Goal: Information Seeking & Learning: Learn about a topic

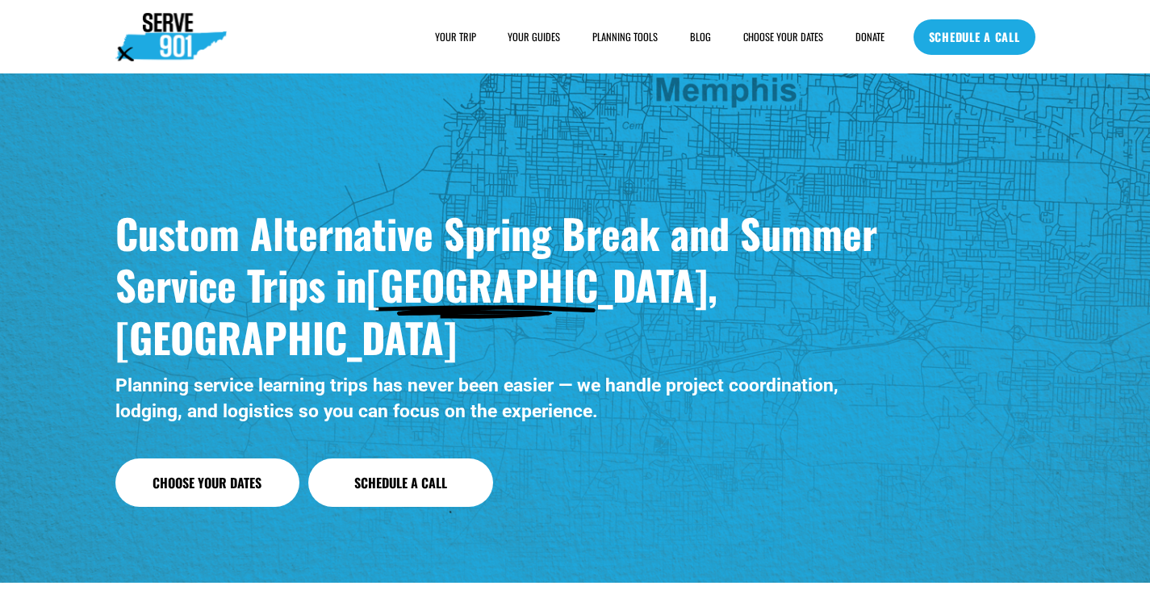
click at [0, 0] on span "FAQs" at bounding box center [0, 0] width 0 height 0
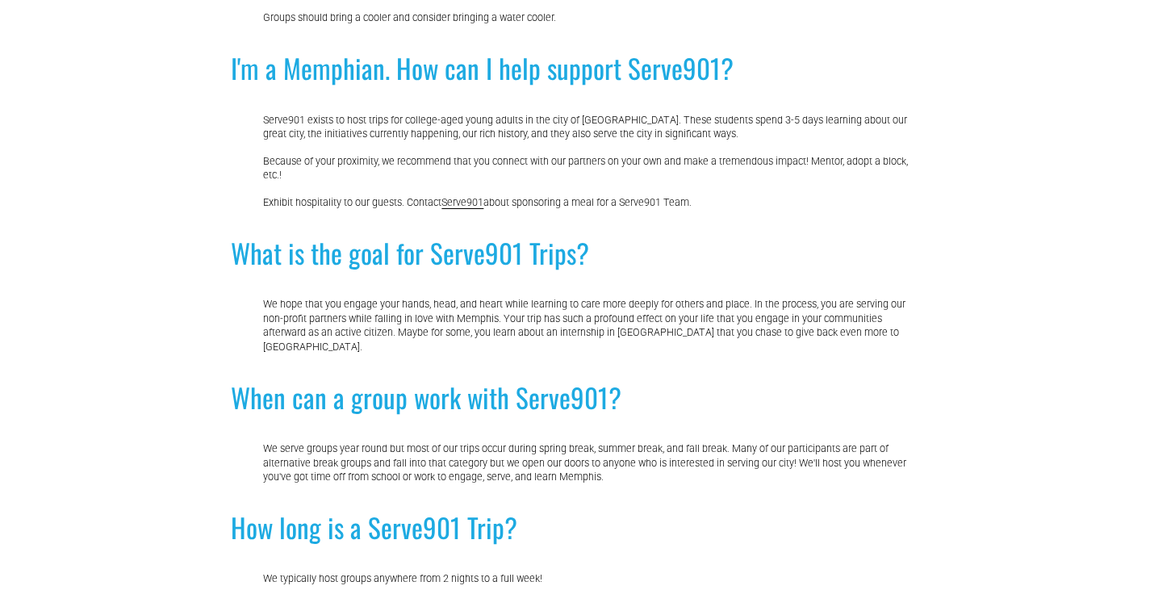
scroll to position [645, 0]
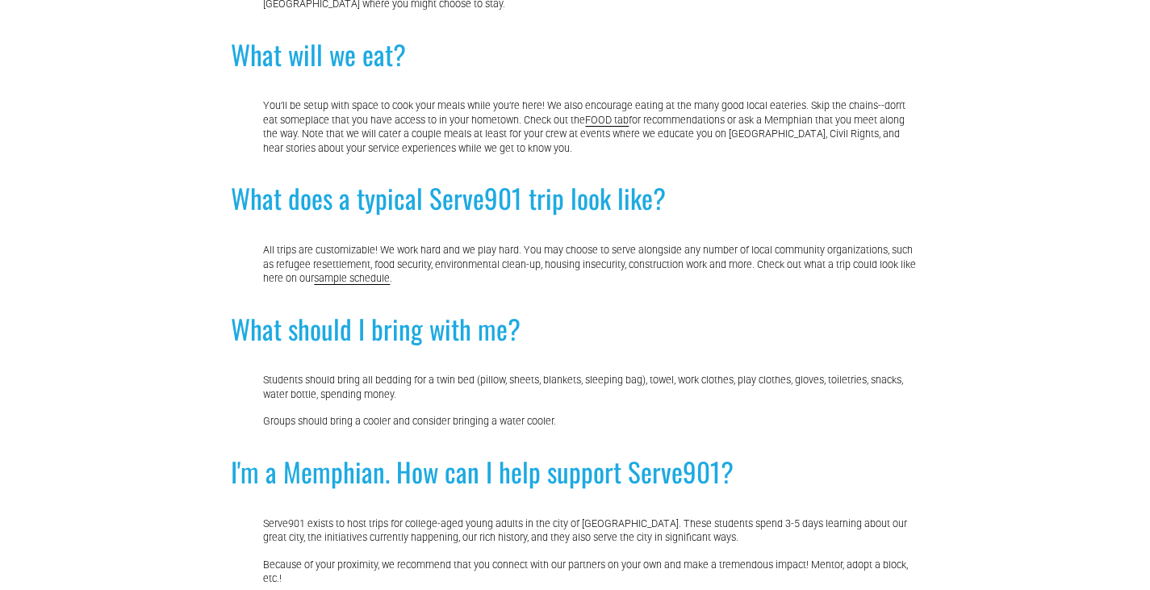
click at [918, 366] on div "Frequently Asked Questions (FAQs) about Serve901 Trips What will we do on Serve…" at bounding box center [575, 446] width 1150 height 1882
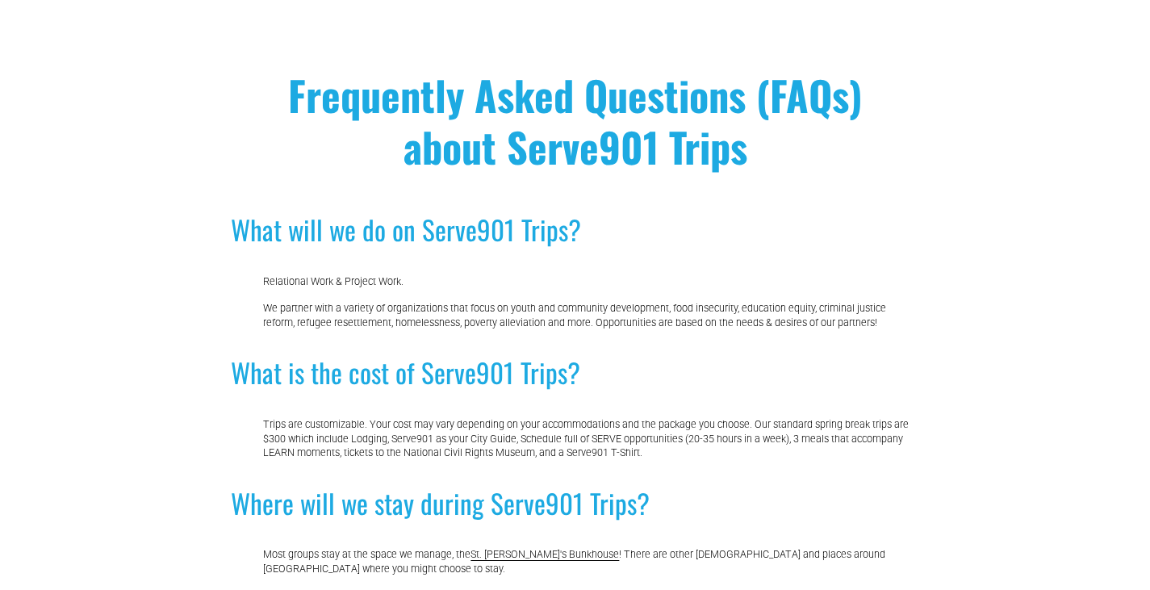
scroll to position [0, 0]
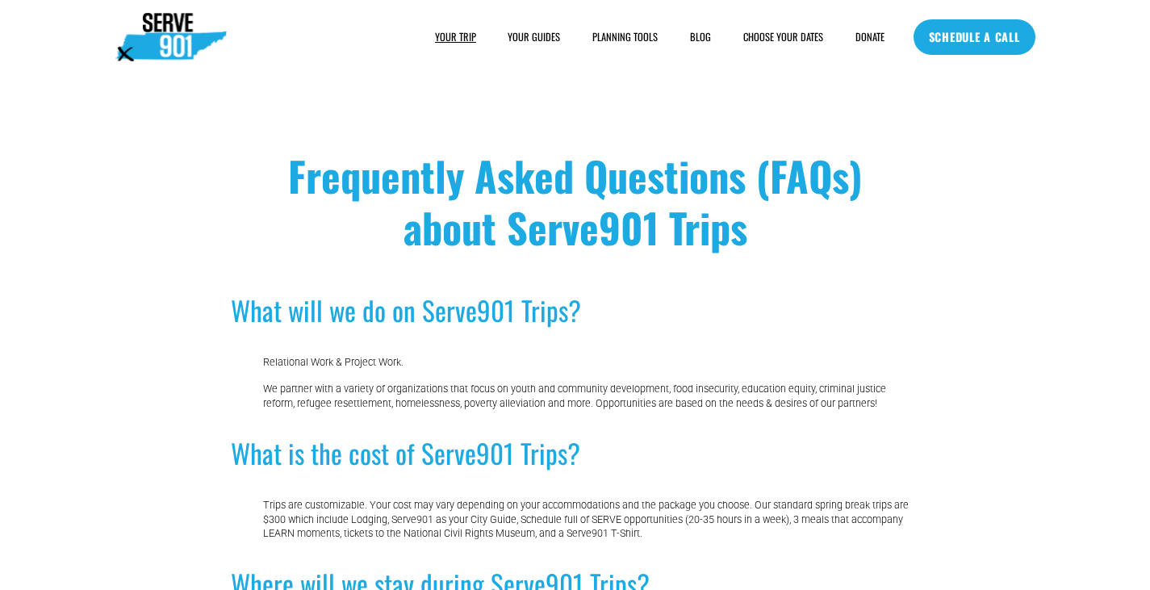
click at [751, 32] on link "CHOOSE YOUR DATES" at bounding box center [783, 37] width 80 height 16
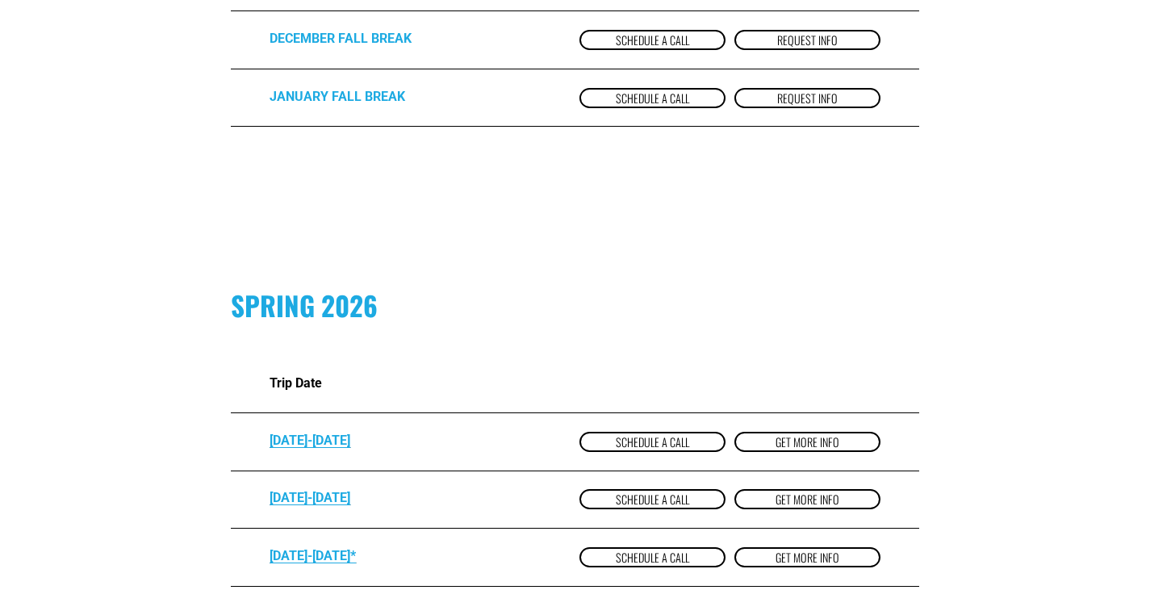
scroll to position [1049, 0]
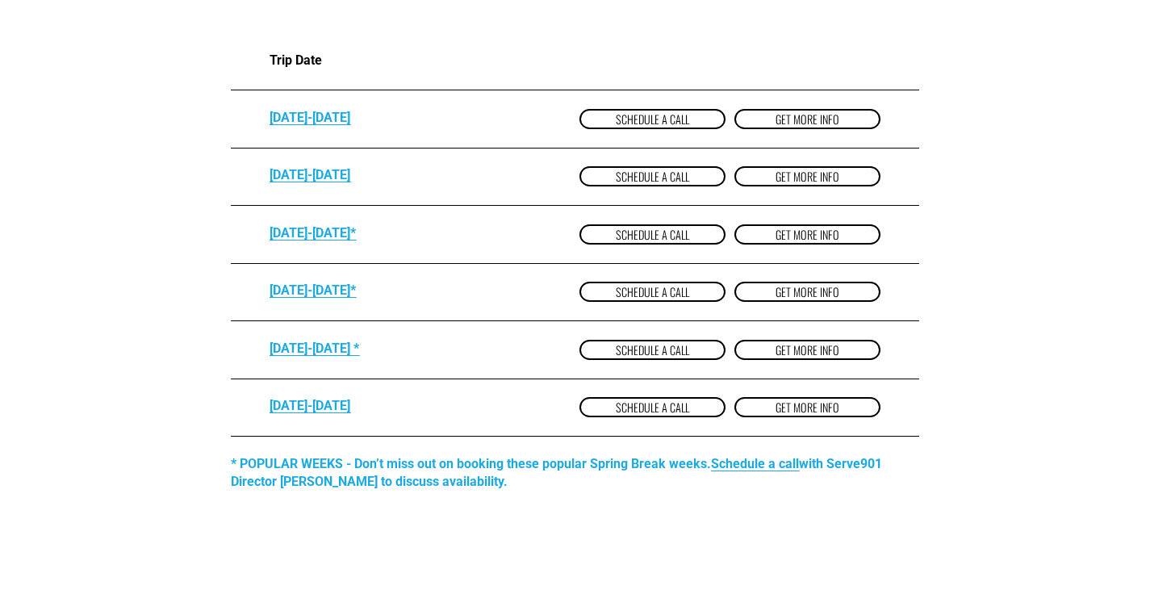
click at [795, 296] on link "get more Info" at bounding box center [807, 292] width 146 height 20
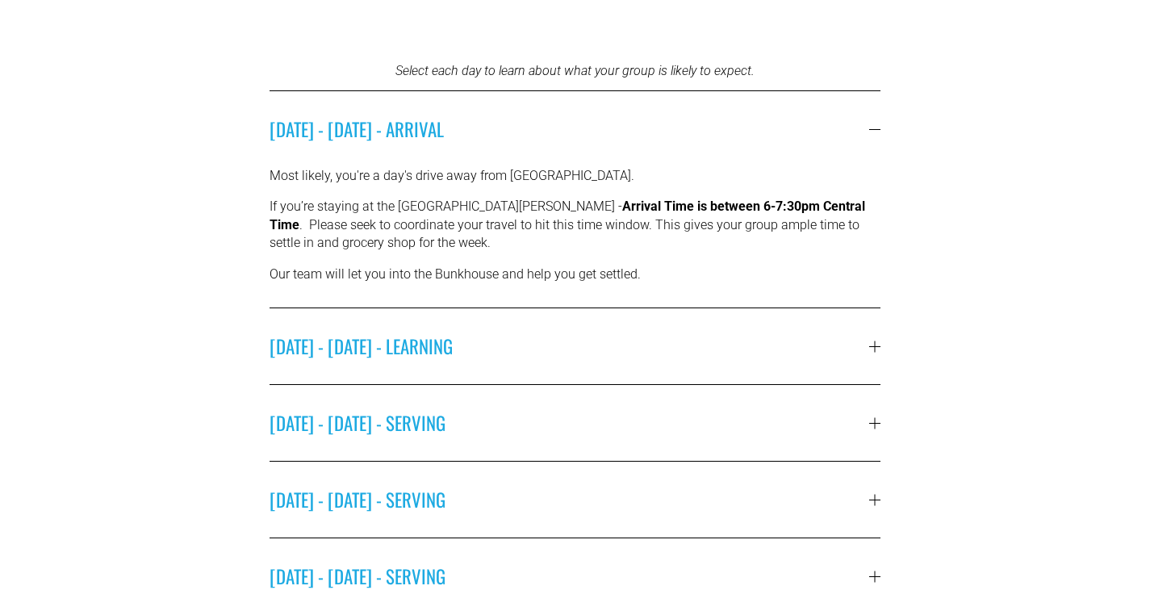
scroll to position [484, 0]
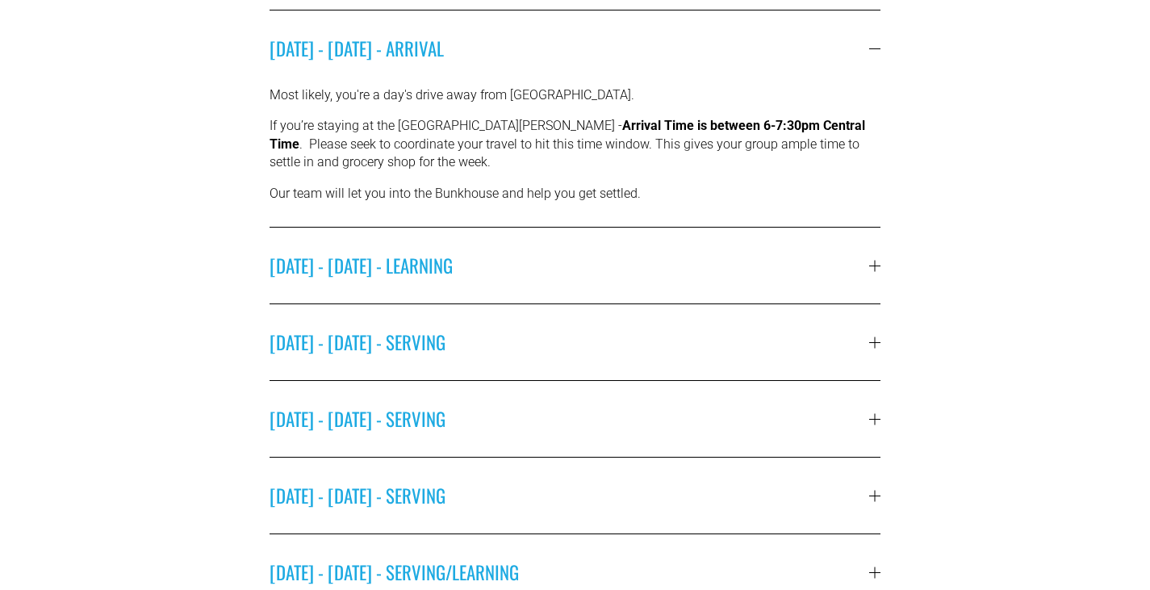
click at [659, 255] on span "SUNDAY - MARCH 15 - LEARNING" at bounding box center [568, 265] width 599 height 27
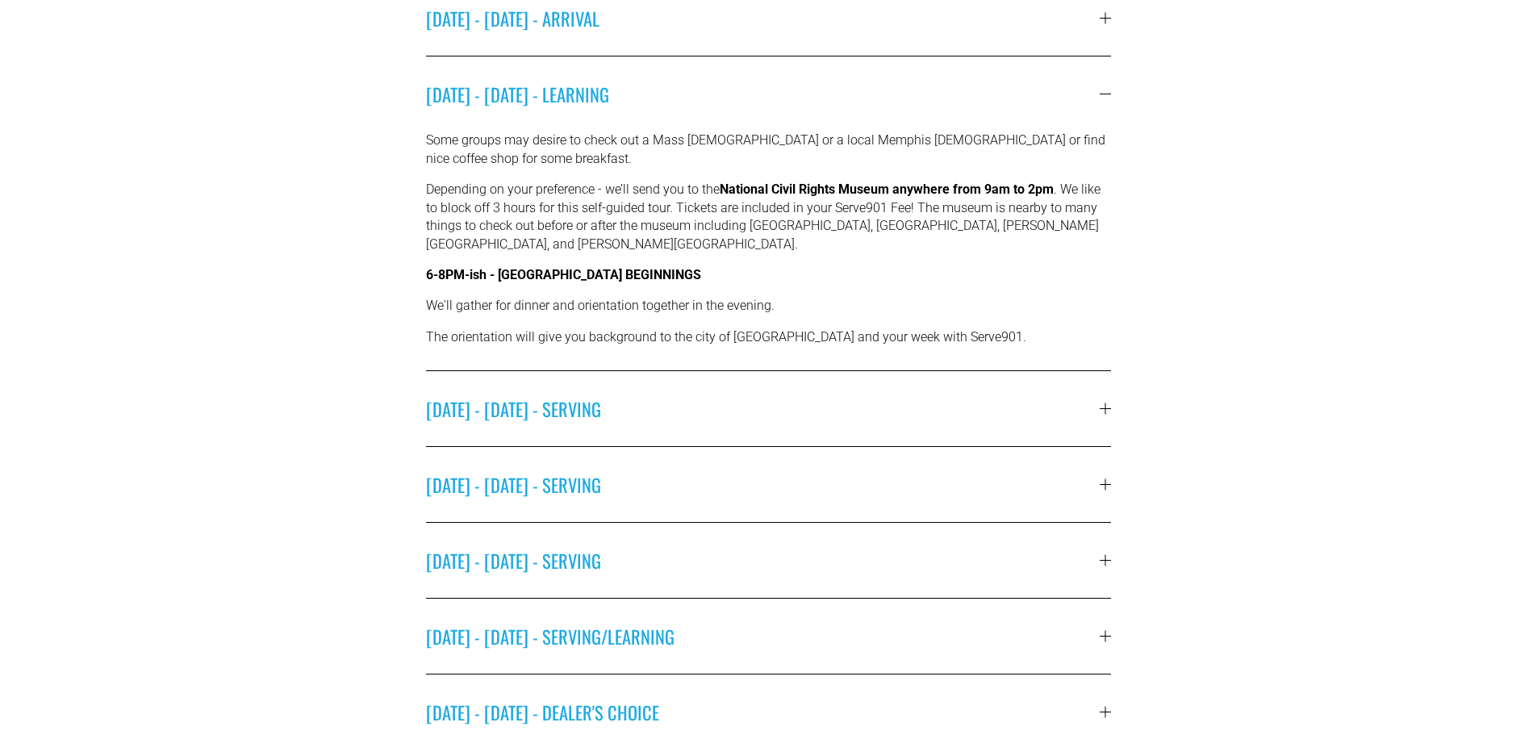
scroll to position [799, 0]
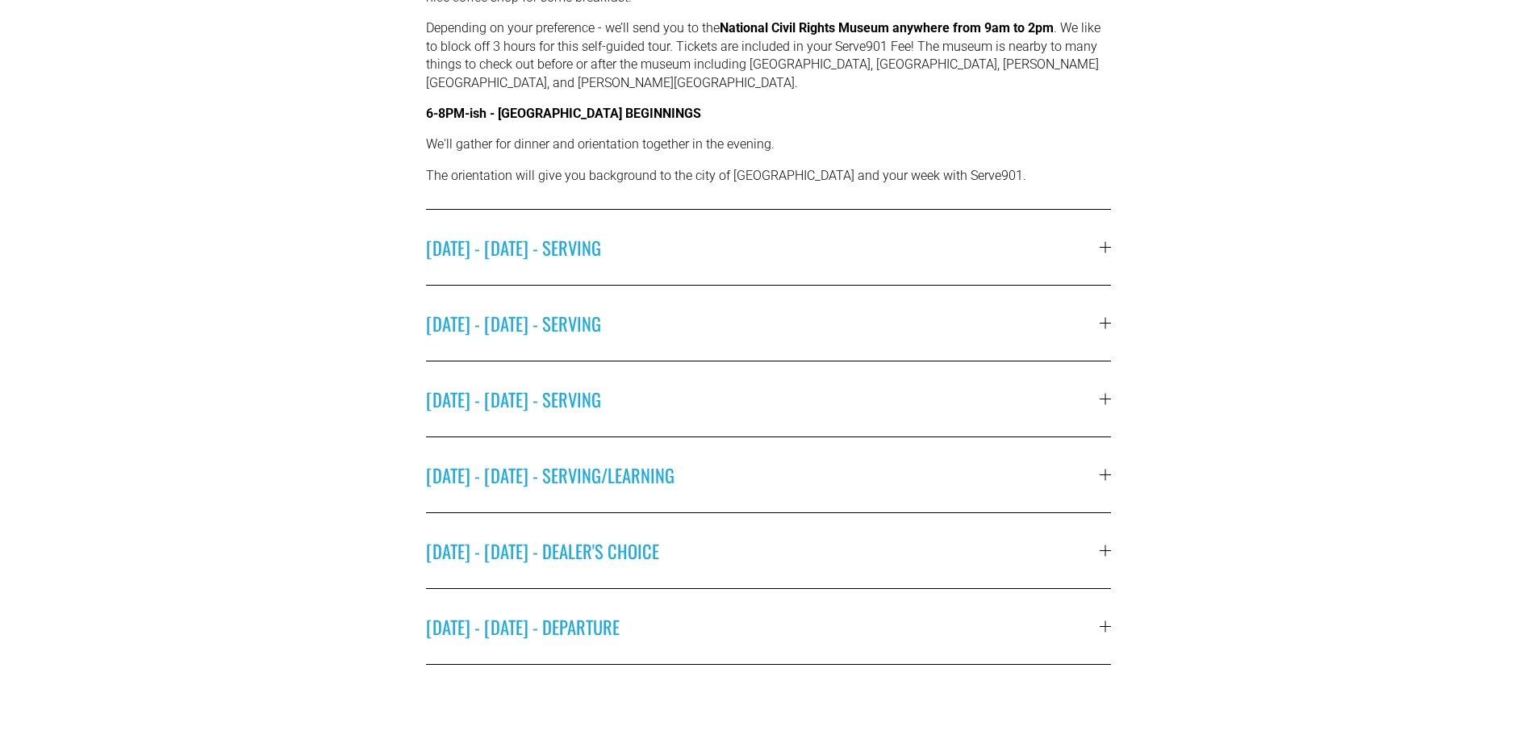
click at [591, 537] on span "FRIDAY - MARCH 20 - DEALER'S CHOICE" at bounding box center [763, 550] width 675 height 27
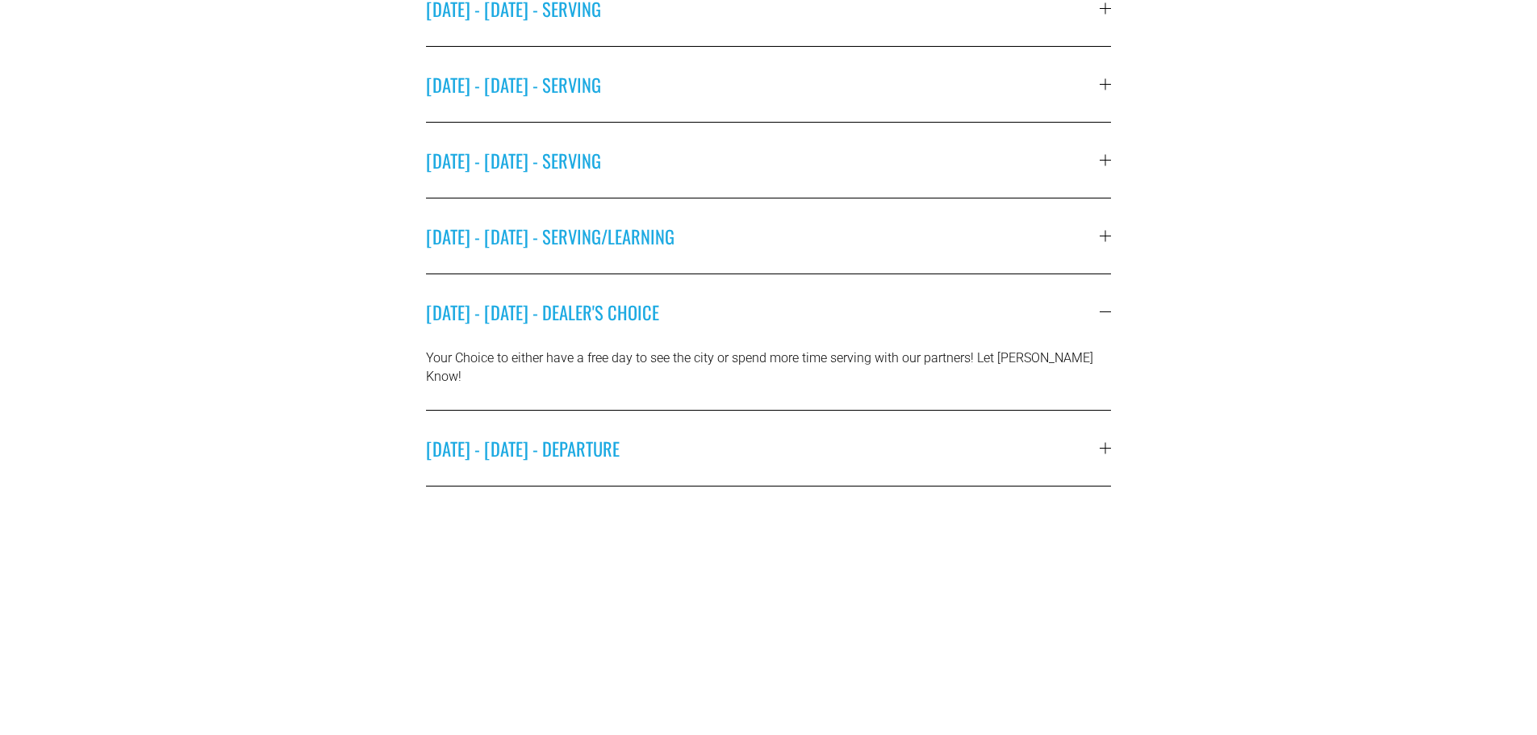
click at [611, 435] on span "SATURDAY - MARCH 21 - DEPARTURE" at bounding box center [763, 448] width 675 height 27
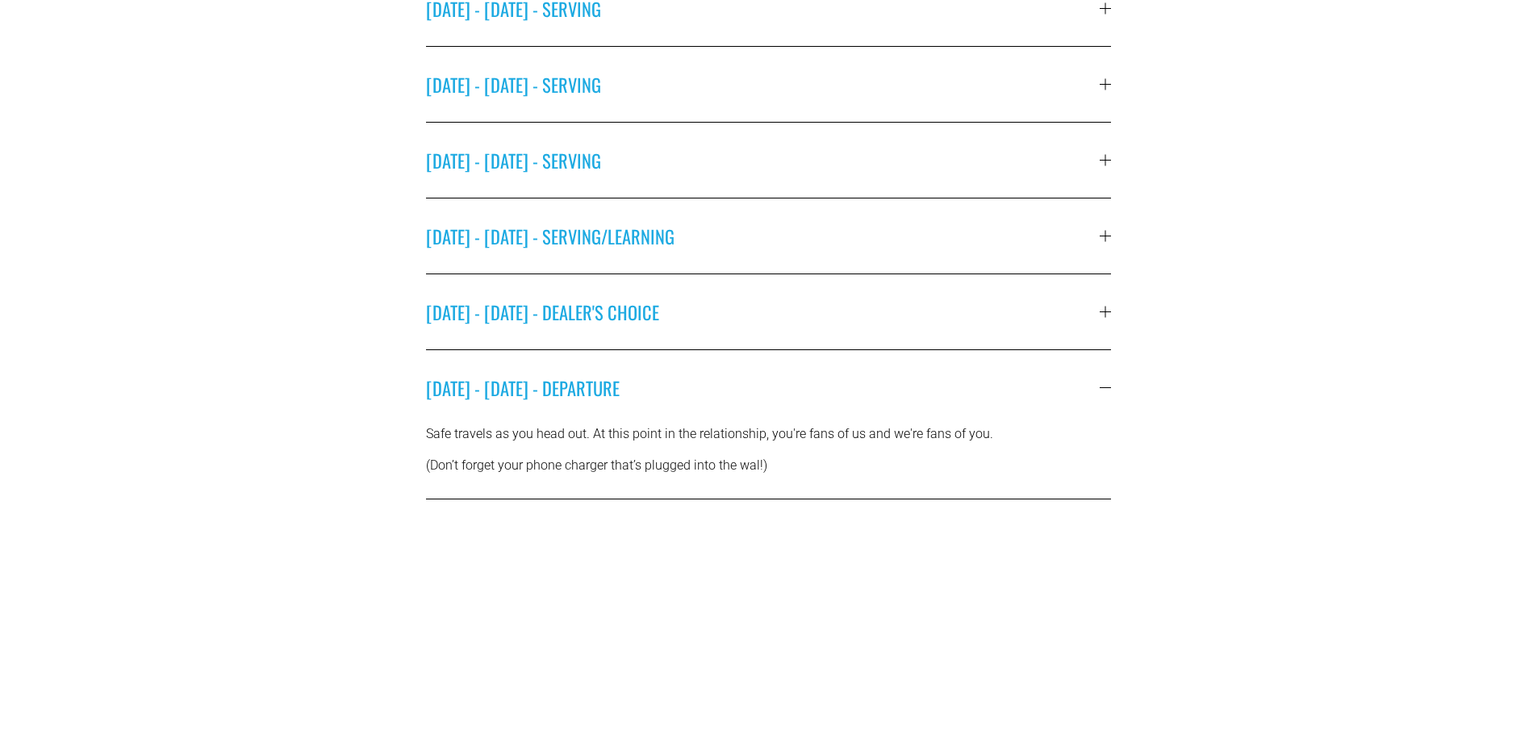
click at [633, 318] on span "FRIDAY - MARCH 20 - DEALER'S CHOICE" at bounding box center [763, 312] width 675 height 27
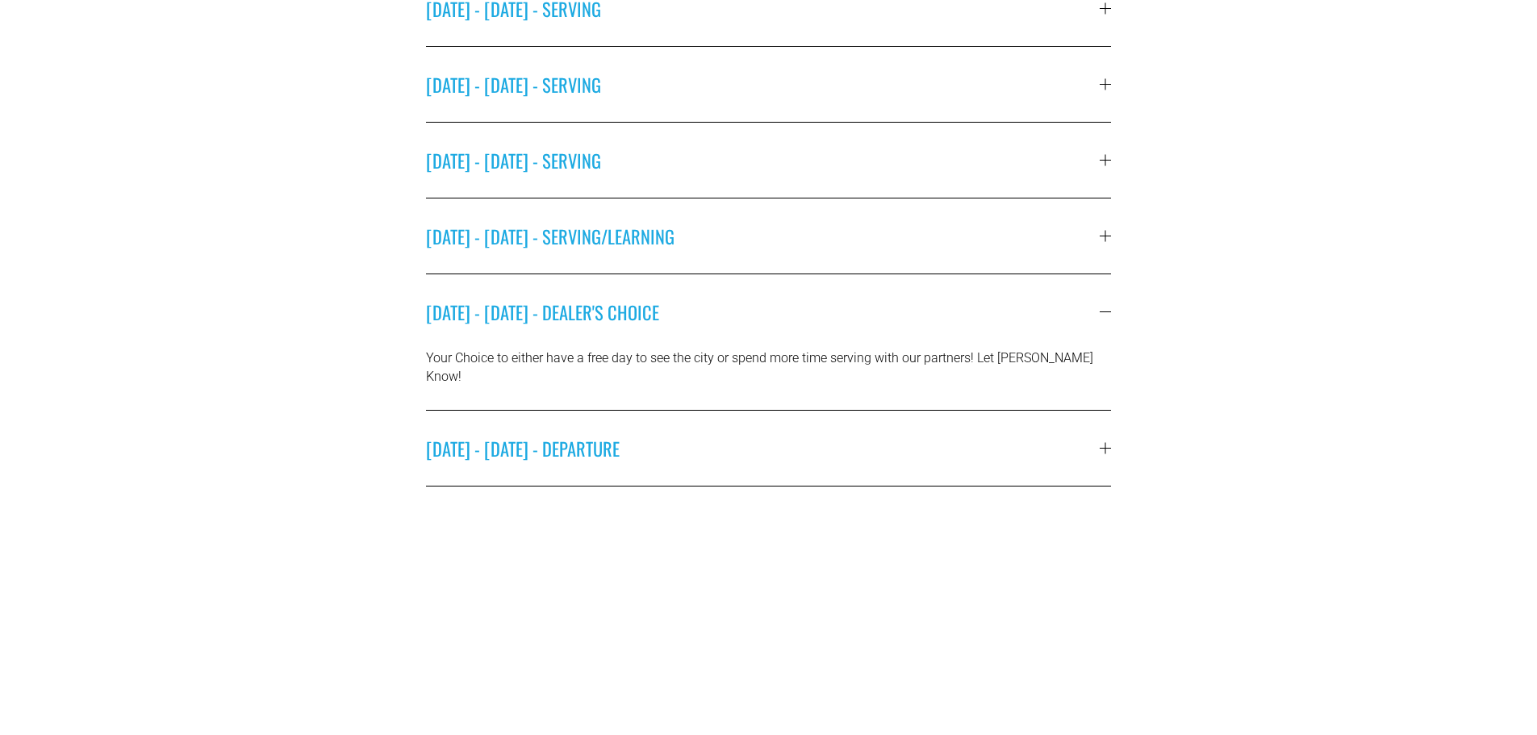
scroll to position [557, 0]
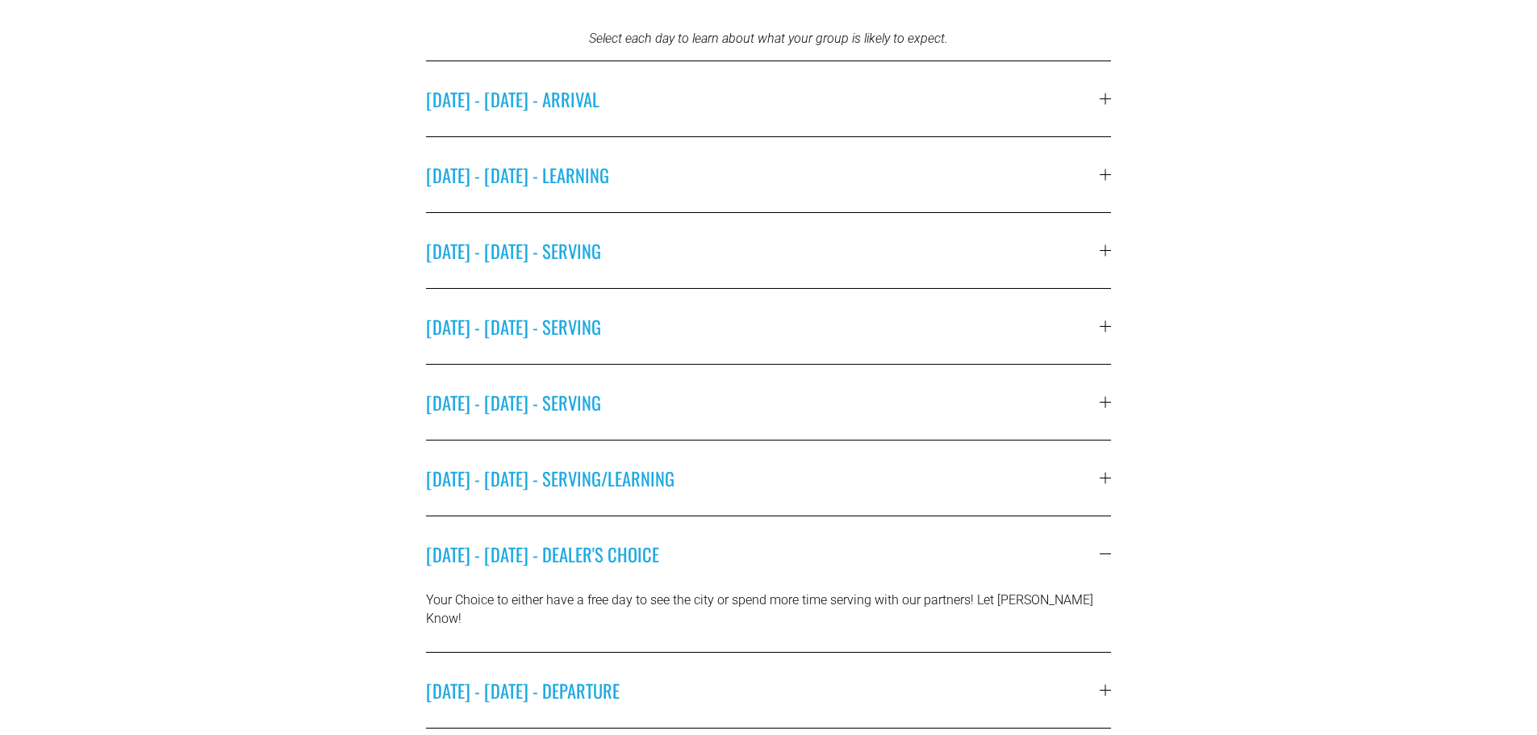
click at [660, 190] on button "SUNDAY - MARCH 15 - LEARNING" at bounding box center [769, 174] width 686 height 75
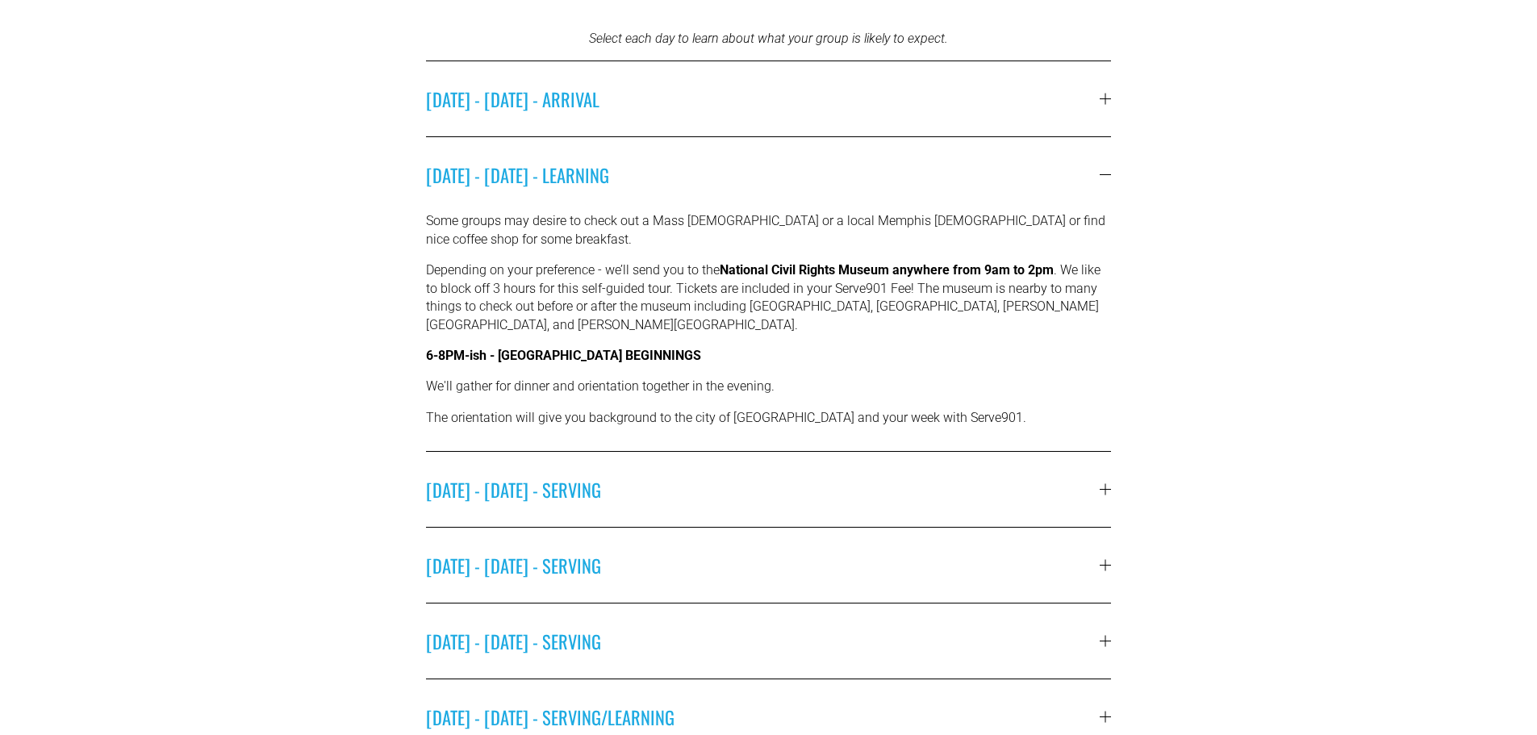
scroll to position [799, 0]
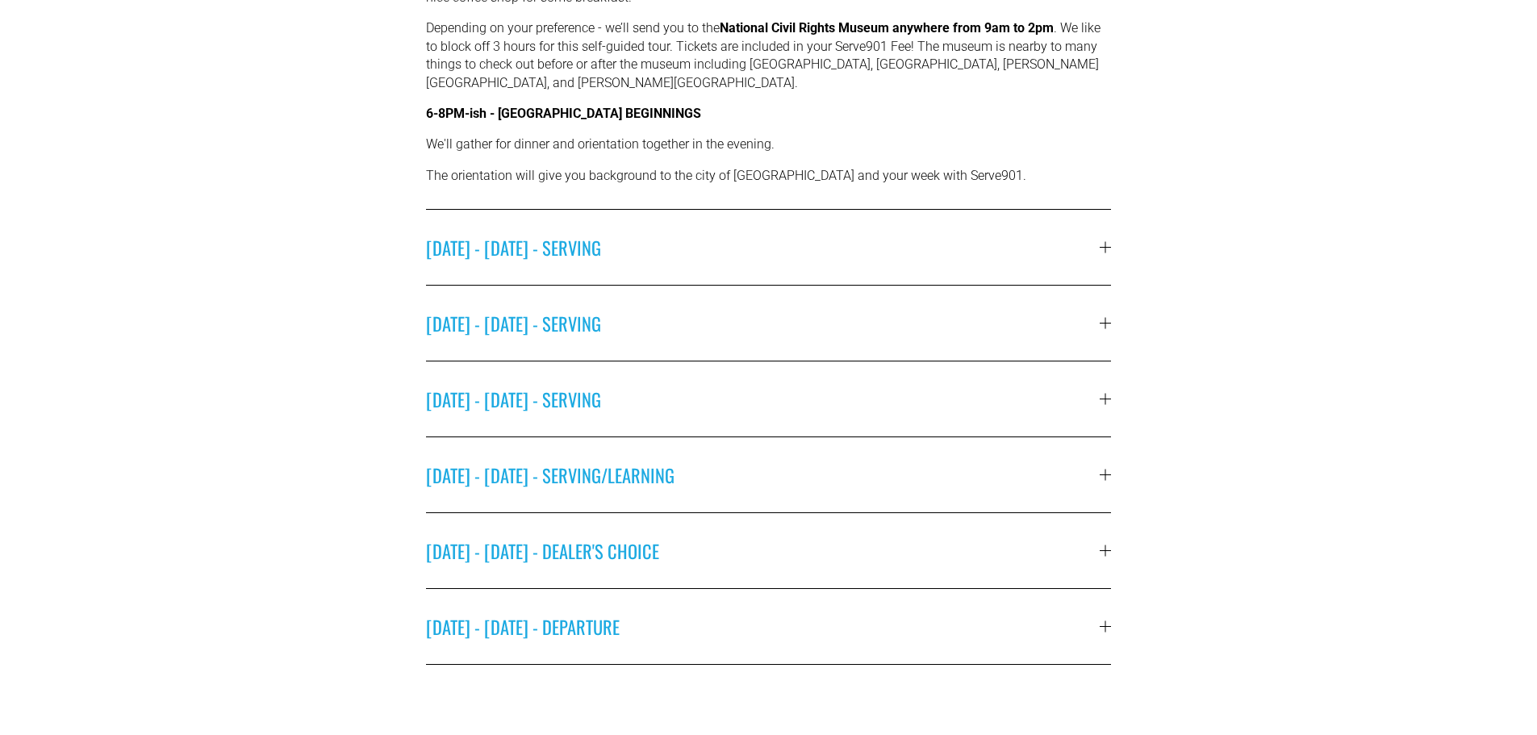
click at [670, 541] on span "FRIDAY - MARCH 20 - DEALER'S CHOICE" at bounding box center [763, 550] width 675 height 27
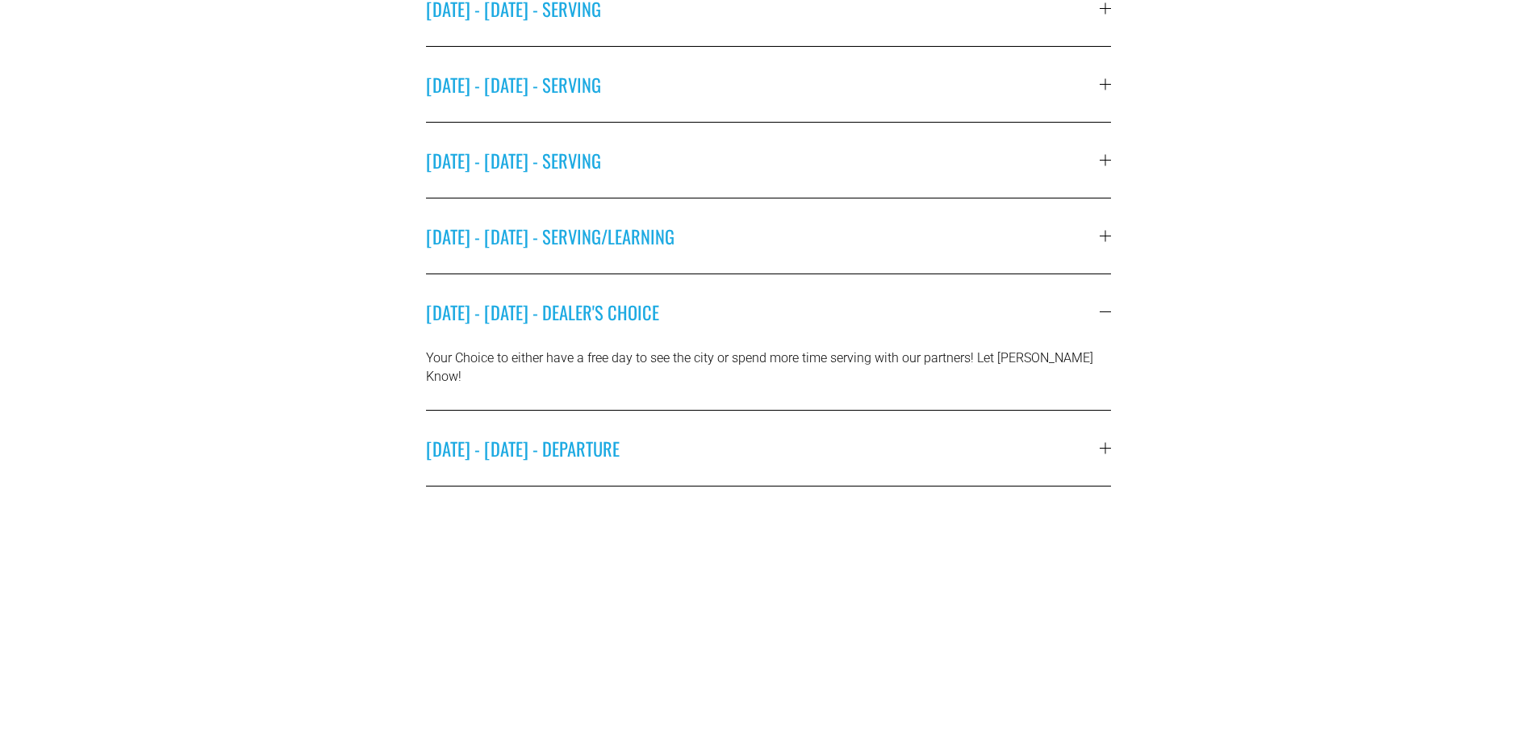
click at [664, 249] on span "THURSDAY - MARCH 19 - SERVING/LEARNING" at bounding box center [763, 236] width 675 height 27
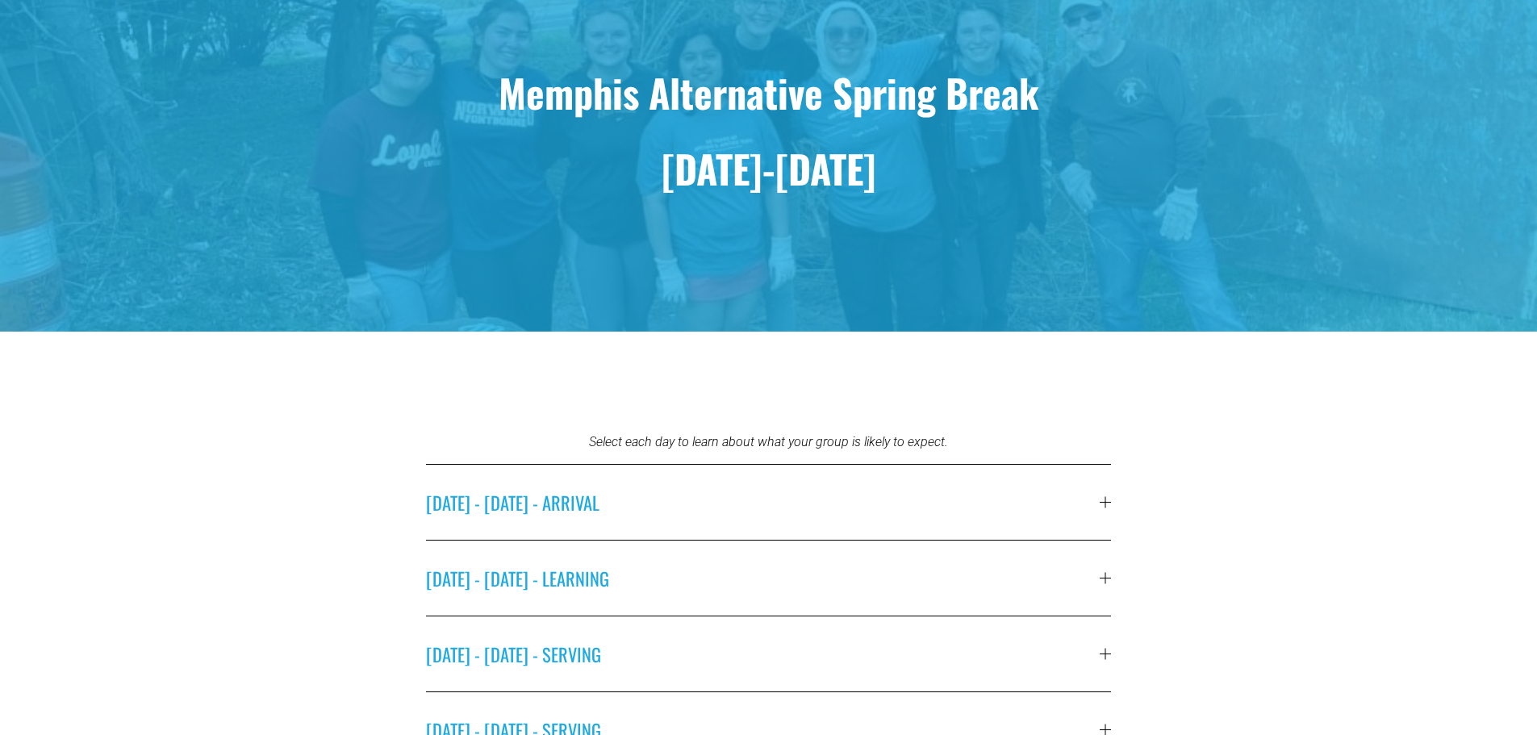
scroll to position [0, 0]
